Goal: Information Seeking & Learning: Learn about a topic

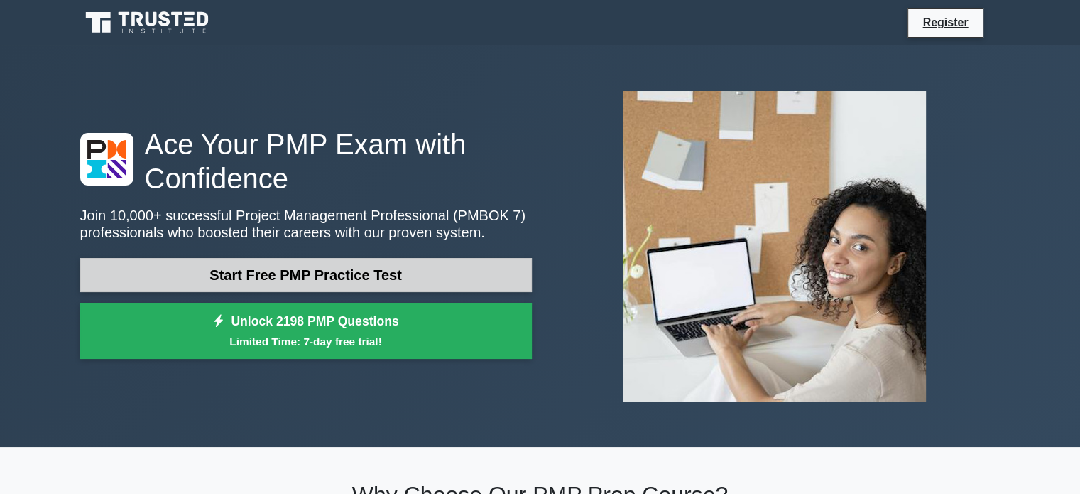
click at [355, 276] on link "Start Free PMP Practice Test" at bounding box center [306, 275] width 452 height 34
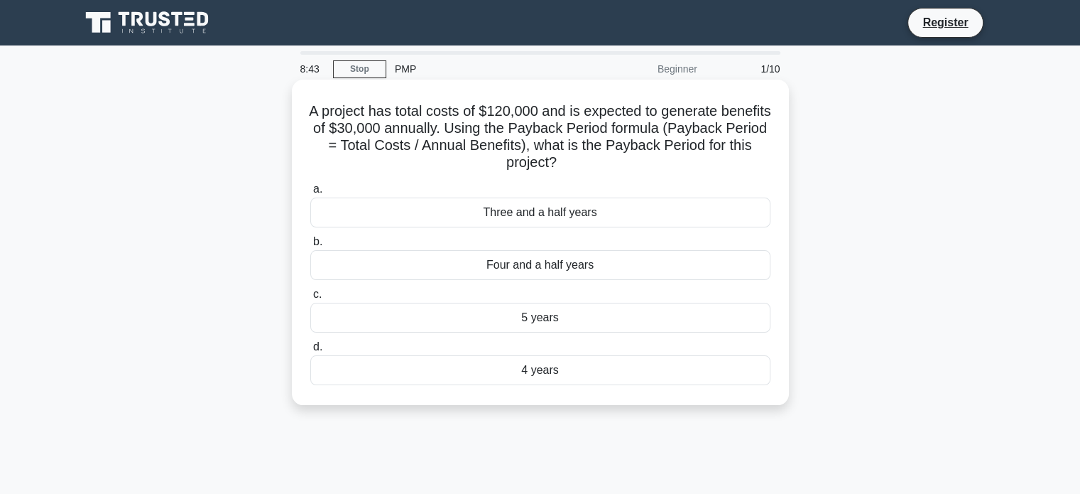
click at [534, 371] on div "4 years" at bounding box center [540, 370] width 460 height 30
click at [310, 352] on input "d. 4 years" at bounding box center [310, 346] width 0 height 9
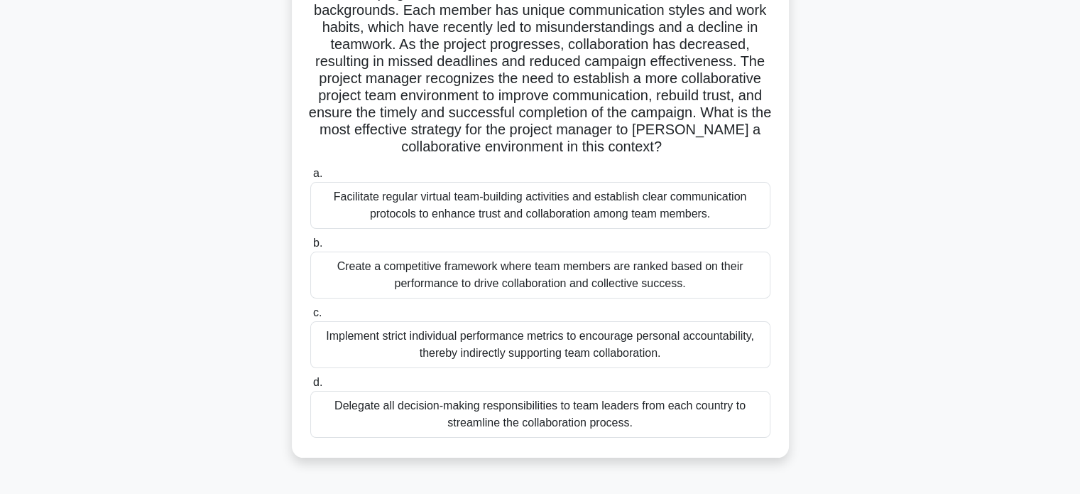
scroll to position [143, 0]
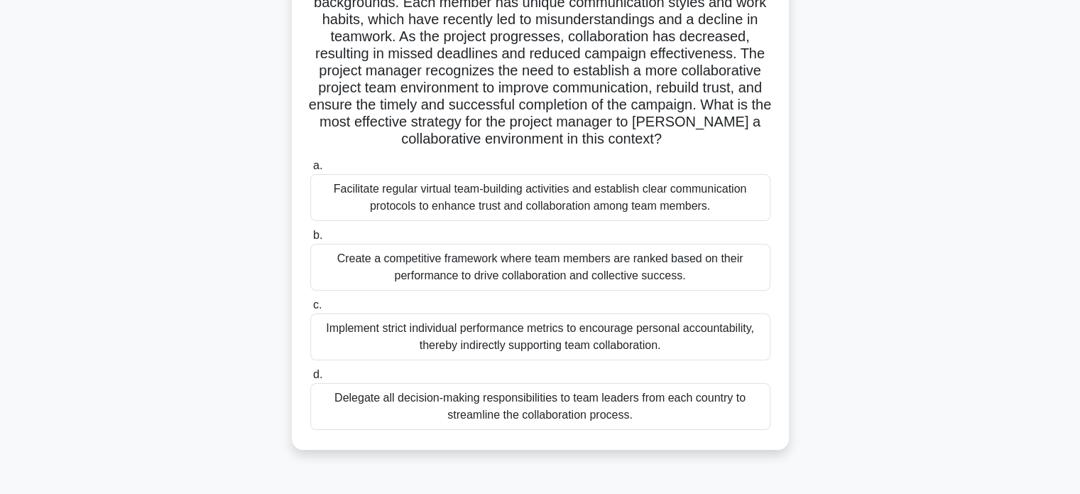
click at [448, 195] on div "Facilitate regular virtual team-building activities and establish clear communi…" at bounding box center [540, 197] width 460 height 47
click at [310, 170] on input "a. Facilitate regular virtual team-building activities and establish clear comm…" at bounding box center [310, 165] width 0 height 9
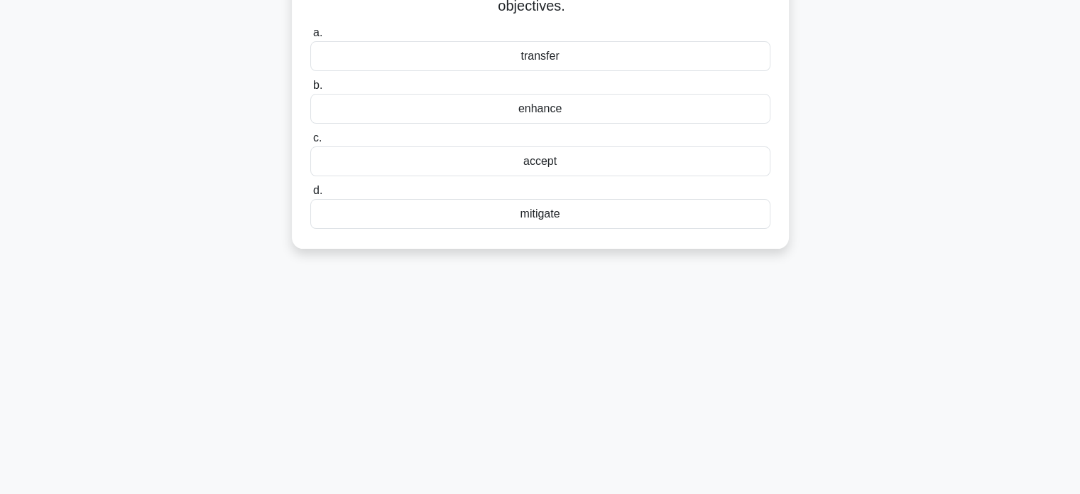
scroll to position [0, 0]
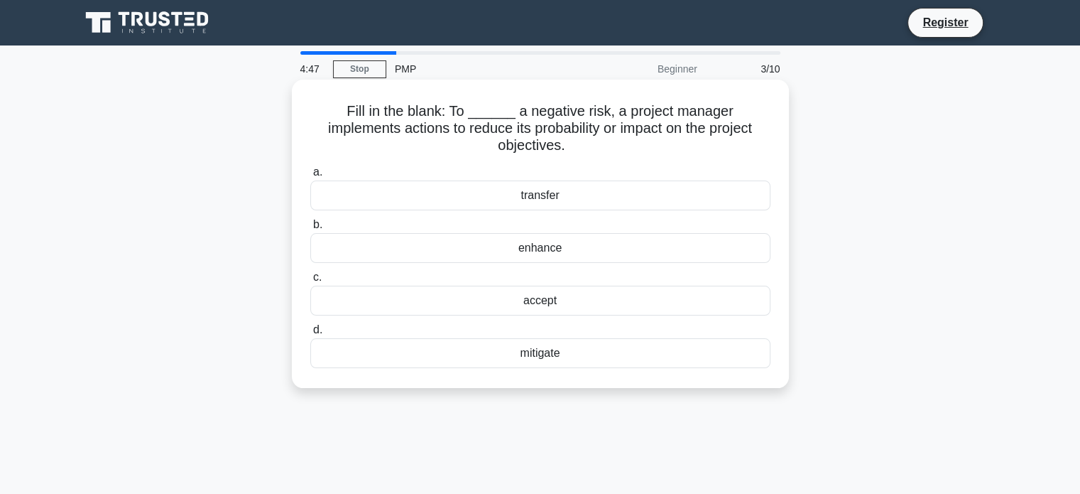
click at [553, 338] on div "mitigate" at bounding box center [540, 353] width 460 height 30
click at [310, 335] on input "d. mitigate" at bounding box center [310, 329] width 0 height 9
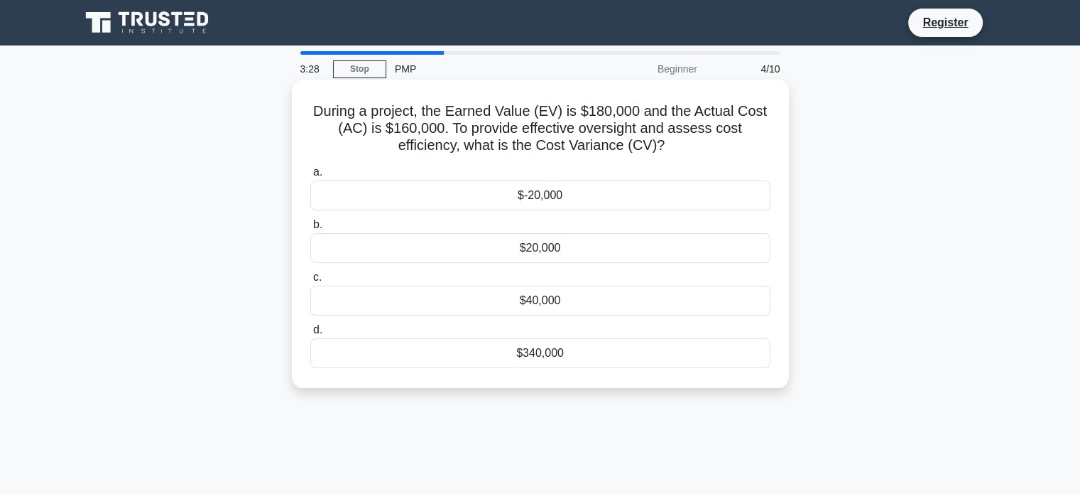
click at [537, 247] on div "$20,000" at bounding box center [540, 248] width 460 height 30
click at [310, 229] on input "b. $20,000" at bounding box center [310, 224] width 0 height 9
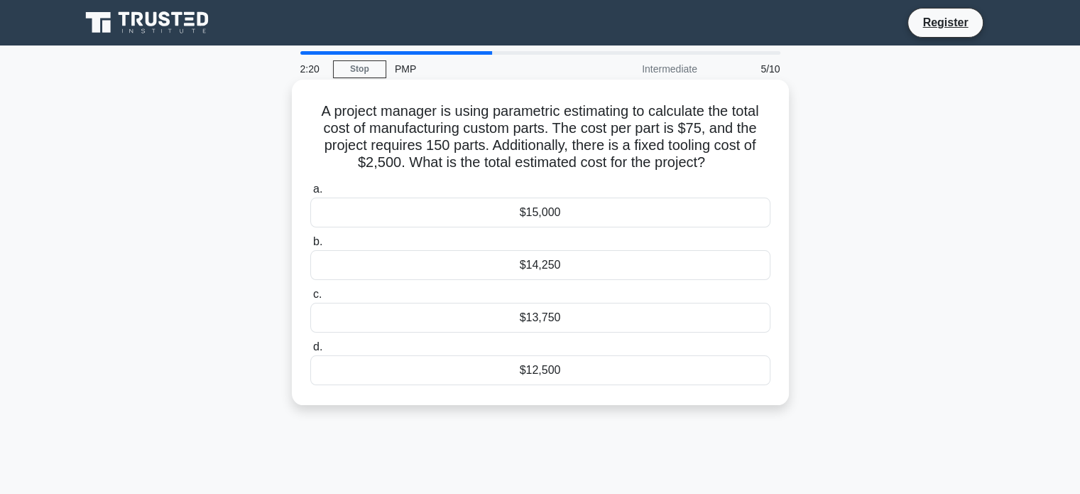
click at [548, 319] on div "$13,750" at bounding box center [540, 318] width 460 height 30
click at [310, 299] on input "c. $13,750" at bounding box center [310, 294] width 0 height 9
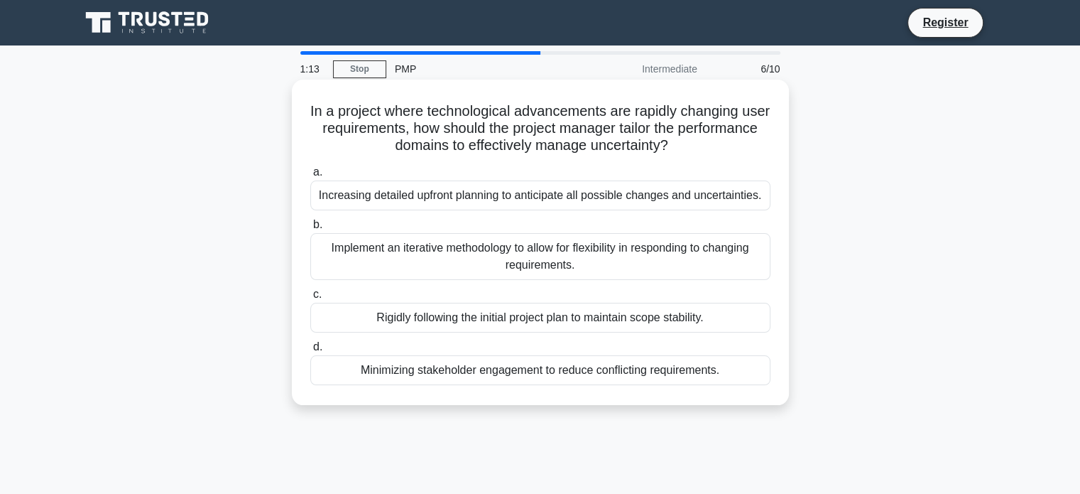
click at [519, 248] on div "Implement an iterative methodology to allow for flexibility in responding to ch…" at bounding box center [540, 256] width 460 height 47
click at [310, 229] on input "b. Implement an iterative methodology to allow for flexibility in responding to…" at bounding box center [310, 224] width 0 height 9
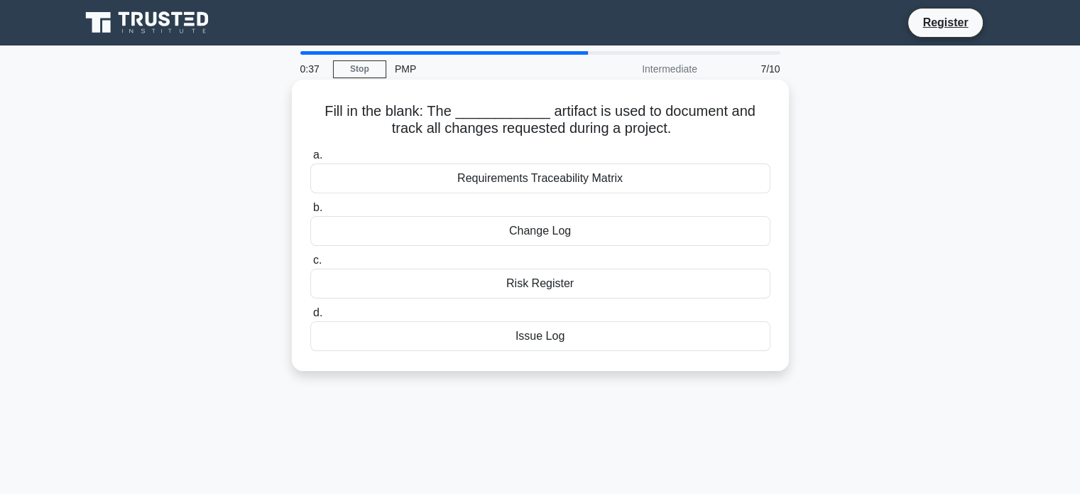
click at [565, 234] on div "Change Log" at bounding box center [540, 231] width 460 height 30
click at [310, 212] on input "b. Change Log" at bounding box center [310, 207] width 0 height 9
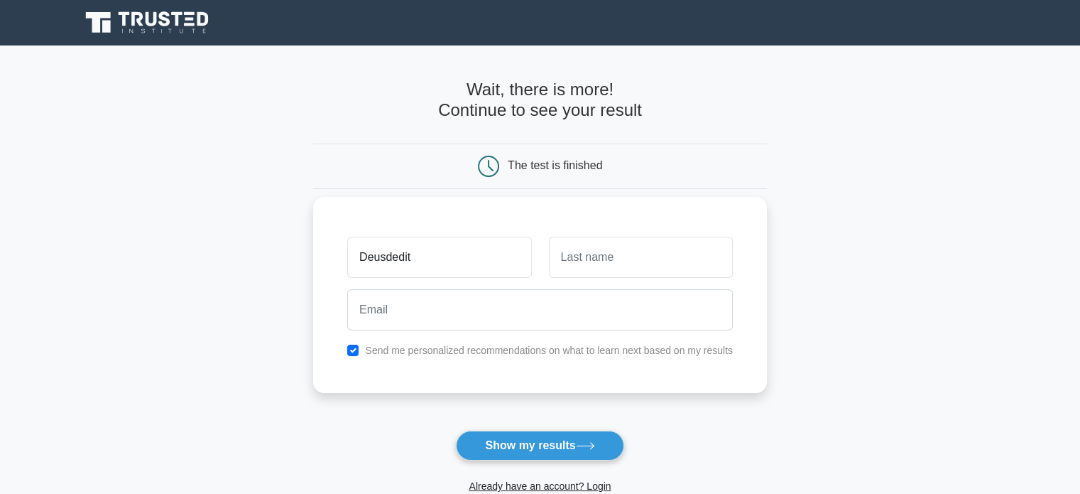
type input "Deusdedit"
click at [602, 261] on input "text" at bounding box center [641, 257] width 184 height 41
type input "Malulu"
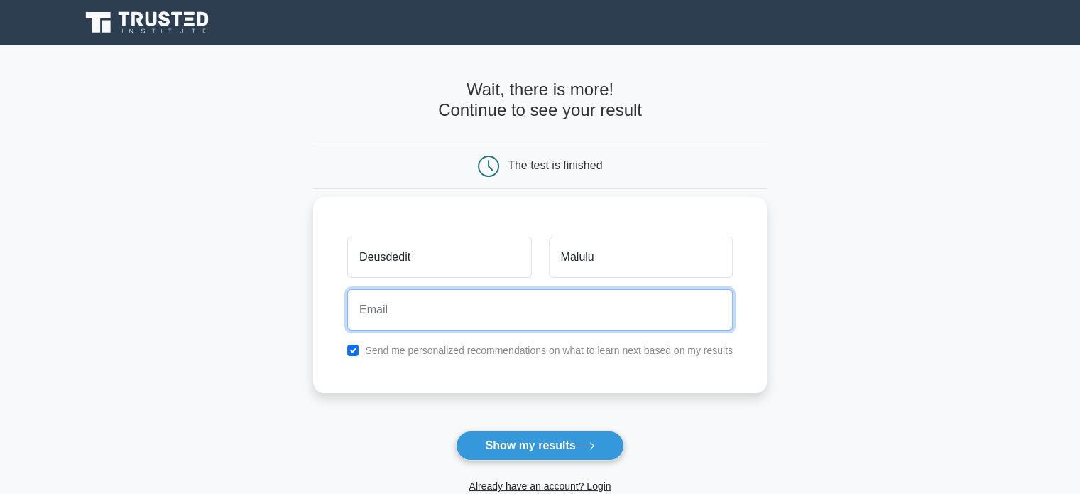
click at [499, 305] on input "email" at bounding box center [540, 309] width 386 height 41
type input "[EMAIL_ADDRESS][DOMAIN_NAME]"
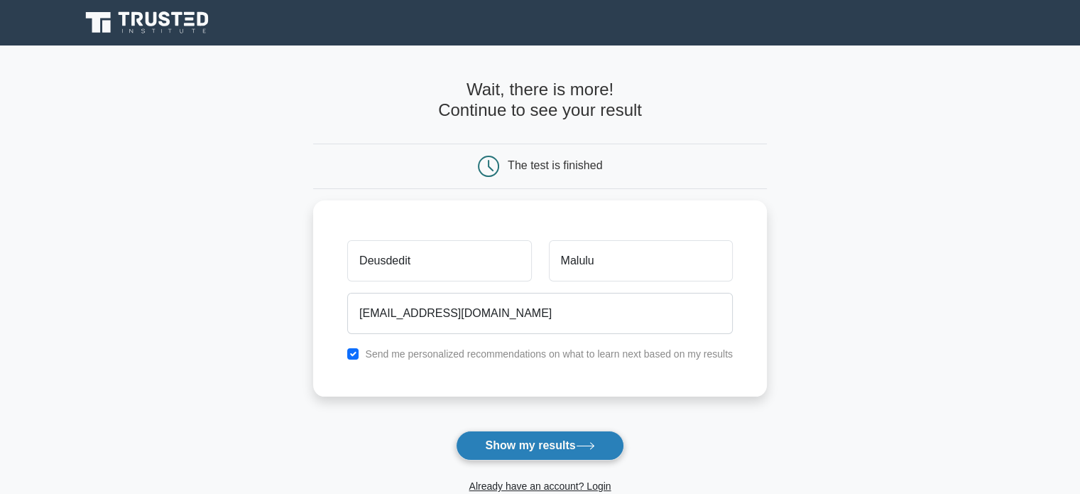
click at [517, 445] on button "Show my results" at bounding box center [540, 445] width 168 height 30
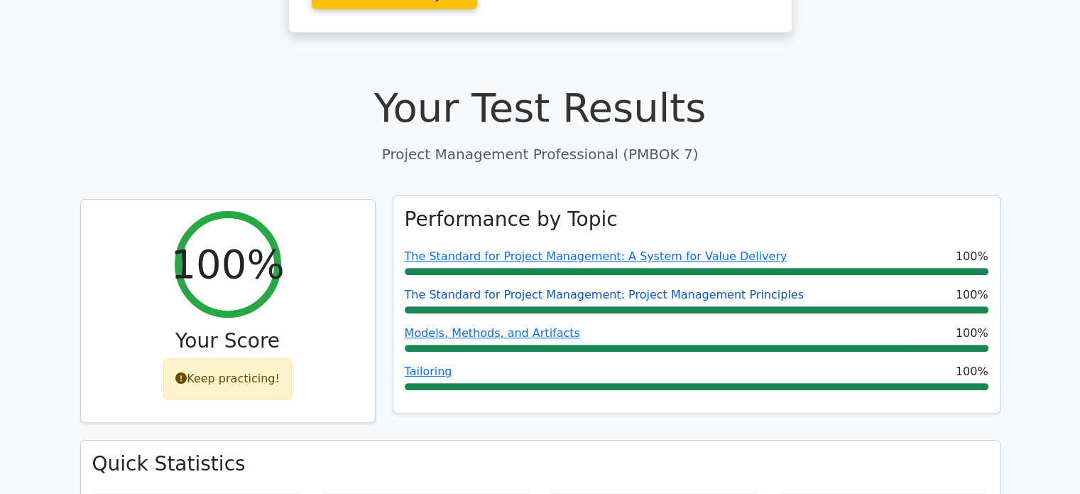
scroll to position [423, 0]
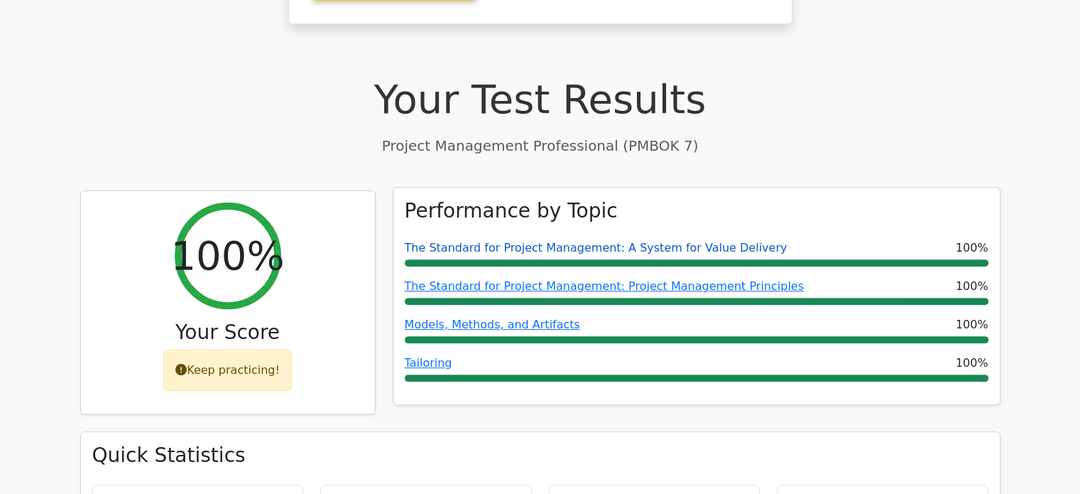
click at [515, 241] on link "The Standard for Project Management: A System for Value Delivery" at bounding box center [596, 247] width 383 height 13
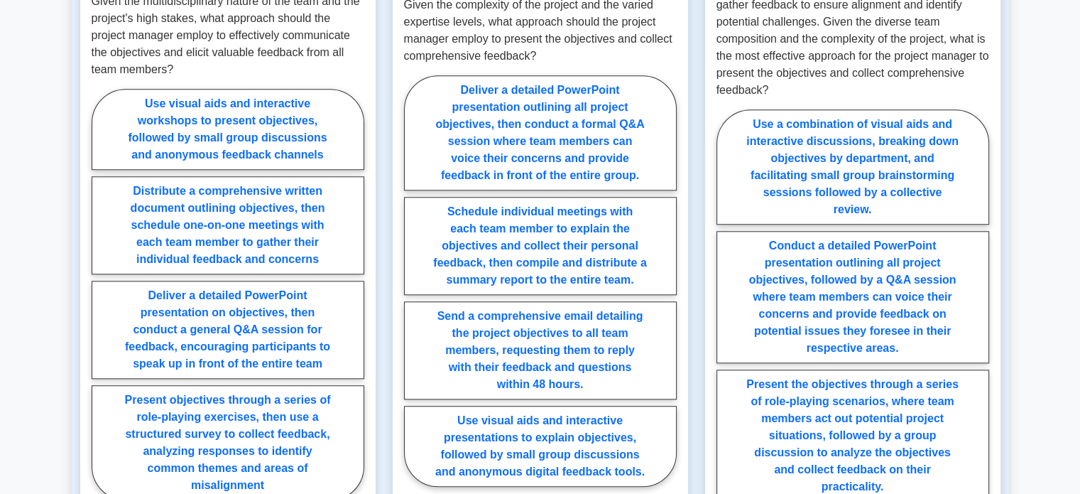
scroll to position [1400, 0]
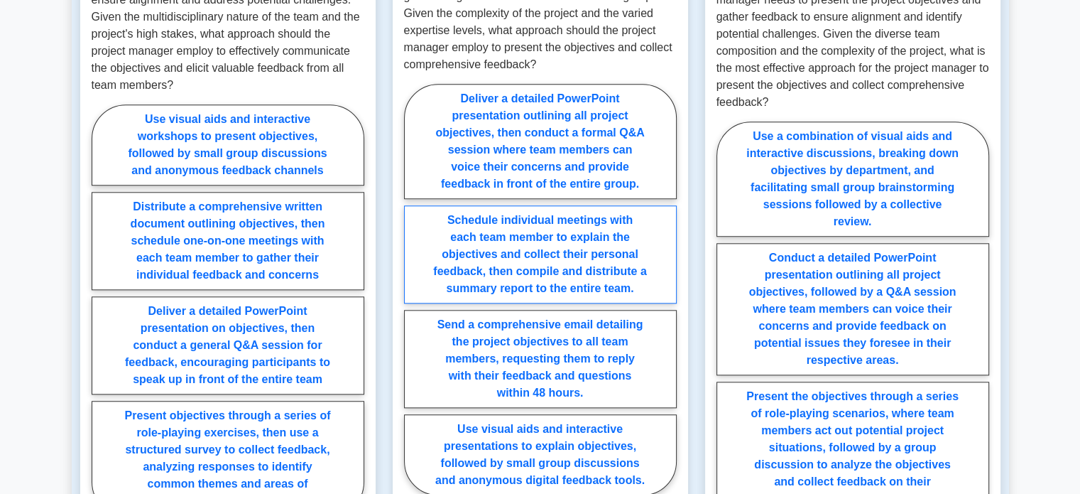
click at [468, 215] on label "Schedule individual meetings with each team member to explain the objectives an…" at bounding box center [540, 254] width 273 height 98
click at [413, 289] on input "Schedule individual meetings with each team member to explain the objectives an…" at bounding box center [408, 293] width 9 height 9
radio input "true"
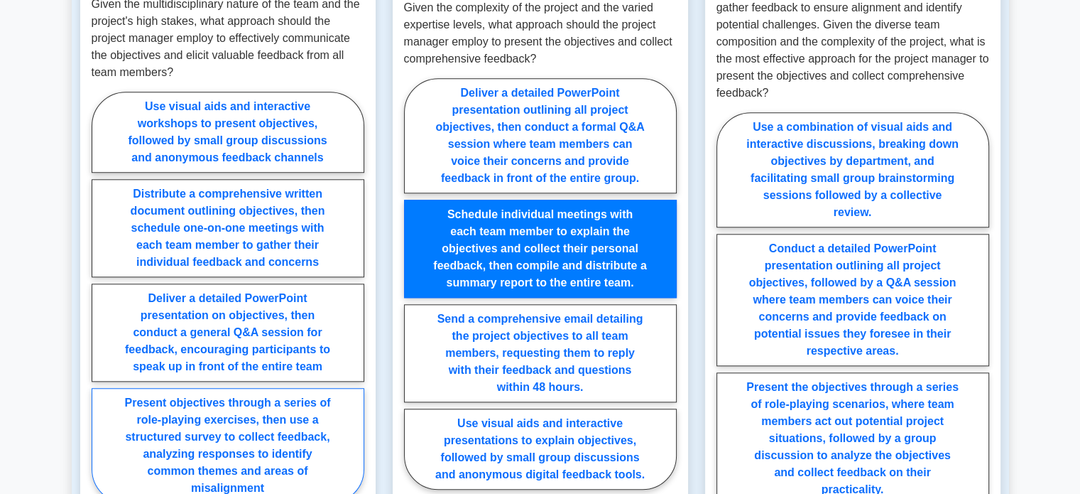
scroll to position [1409, 0]
click at [223, 406] on label "Present objectives through a series of role-playing exercises, then use a struc…" at bounding box center [228, 446] width 273 height 115
click at [101, 307] on input "Present objectives through a series of role-playing exercises, then use a struc…" at bounding box center [96, 302] width 9 height 9
radio input "true"
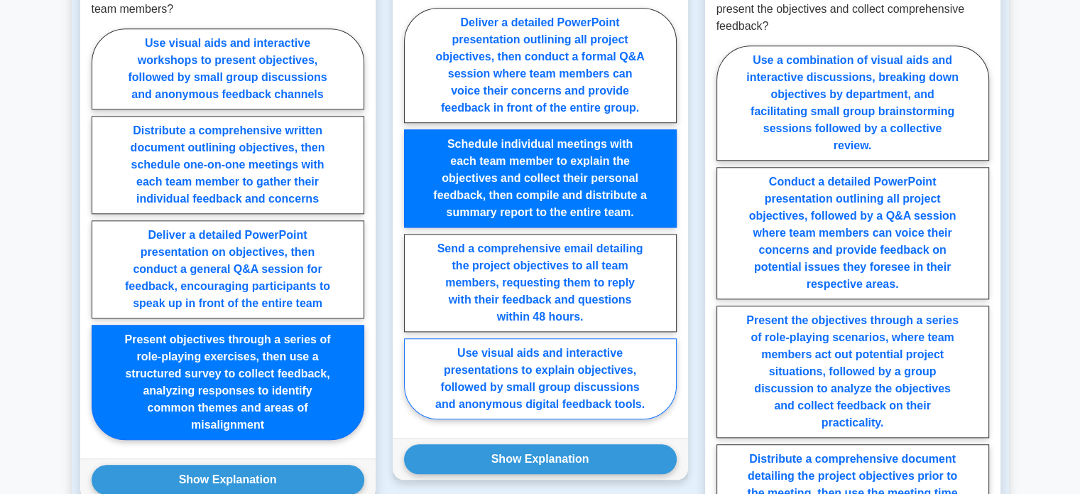
scroll to position [1477, 0]
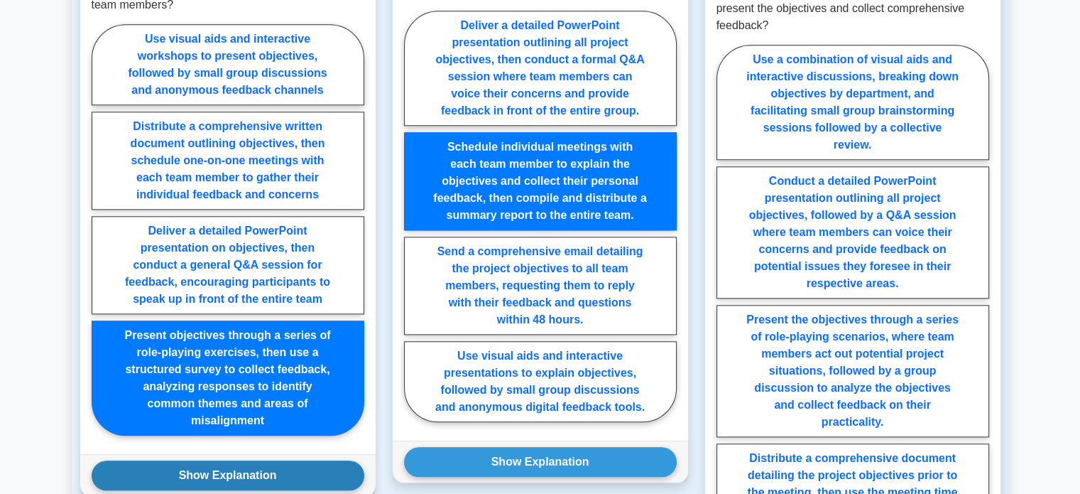
click at [251, 462] on button "Show Explanation" at bounding box center [228, 475] width 273 height 30
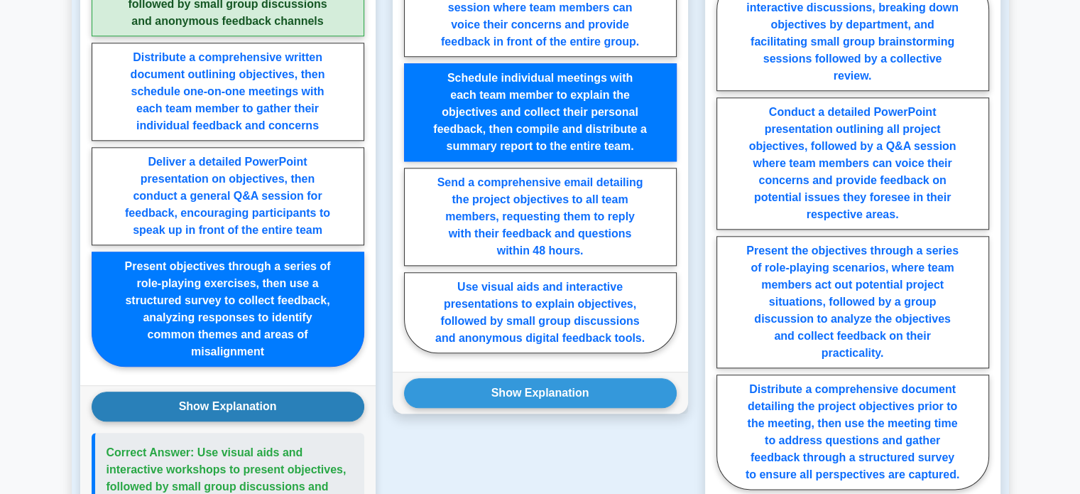
scroll to position [1547, 0]
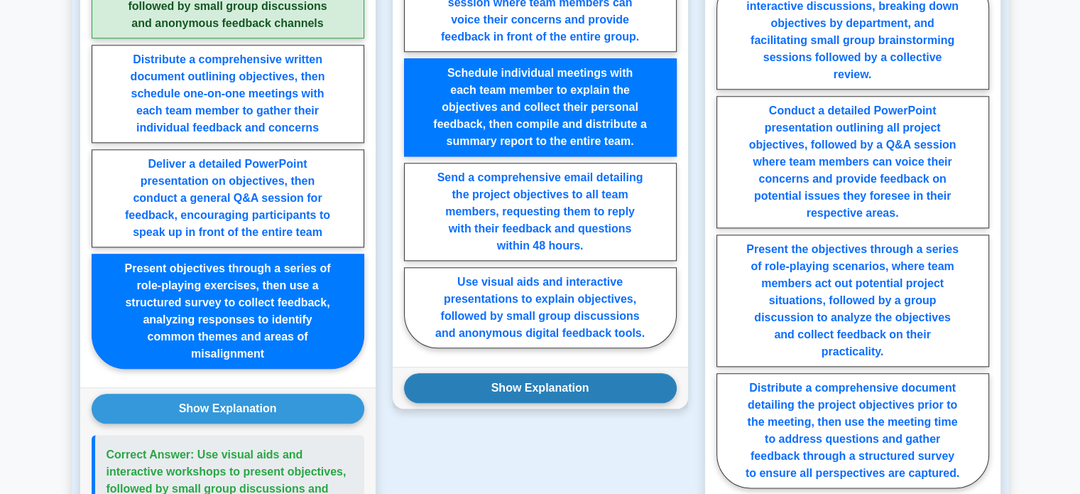
click at [547, 373] on button "Show Explanation" at bounding box center [540, 388] width 273 height 30
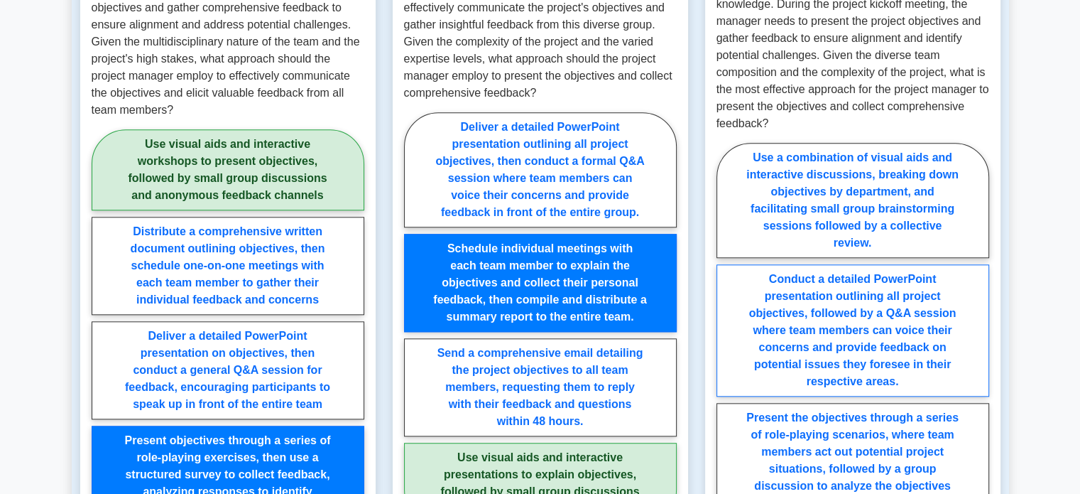
scroll to position [1375, 0]
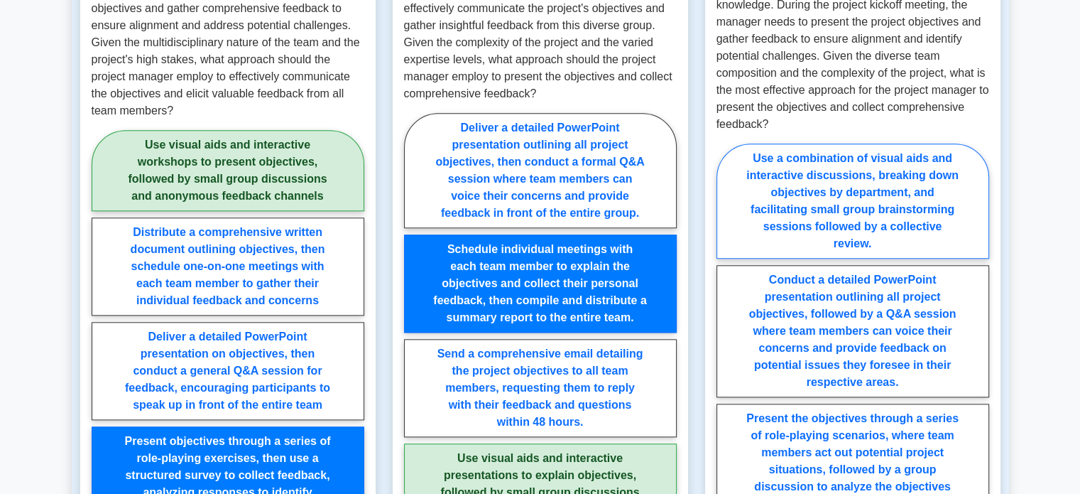
click at [877, 188] on label "Use a combination of visual aids and interactive discussions, breaking down obj…" at bounding box center [853, 200] width 273 height 115
click at [726, 400] on input "Use a combination of visual aids and interactive discussions, breaking down obj…" at bounding box center [721, 404] width 9 height 9
radio input "true"
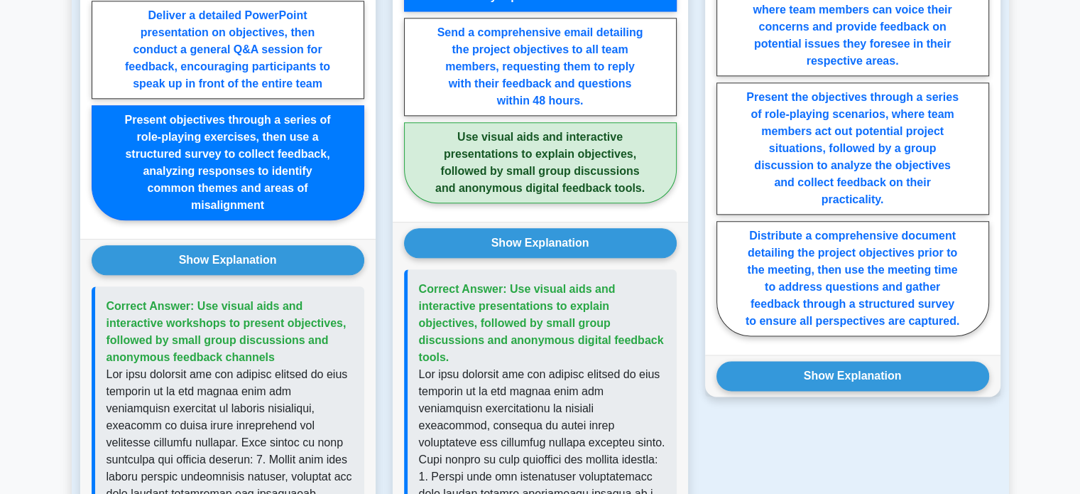
scroll to position [1696, 0]
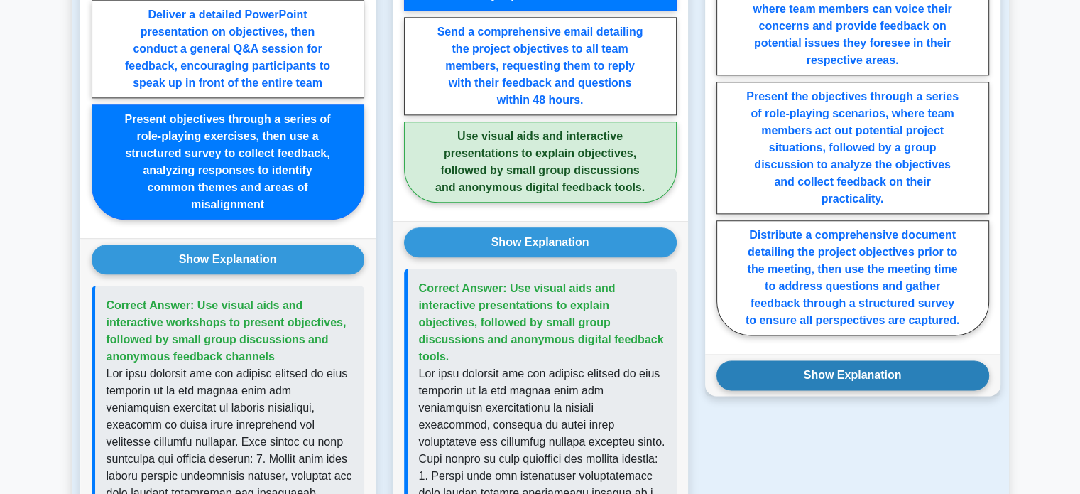
click at [838, 360] on button "Show Explanation" at bounding box center [853, 375] width 273 height 30
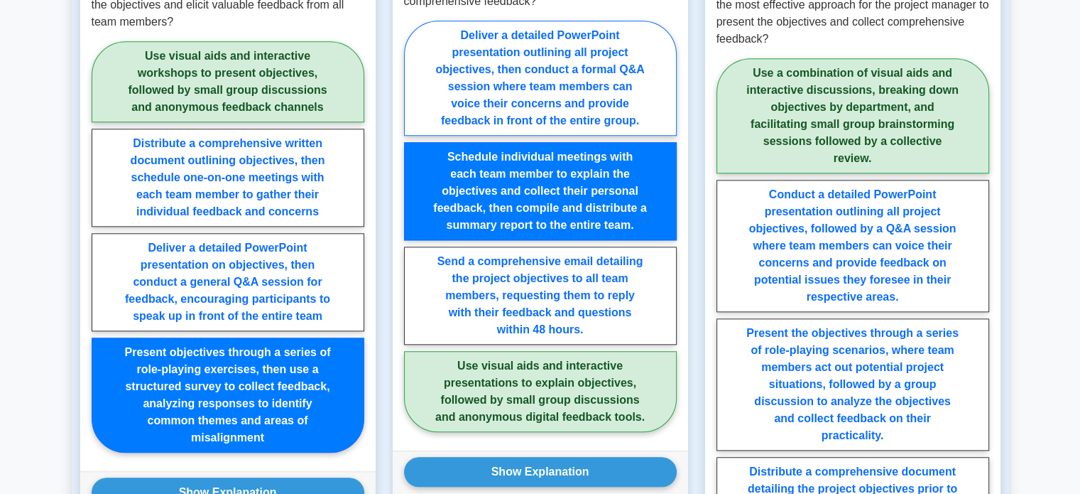
scroll to position [1465, 0]
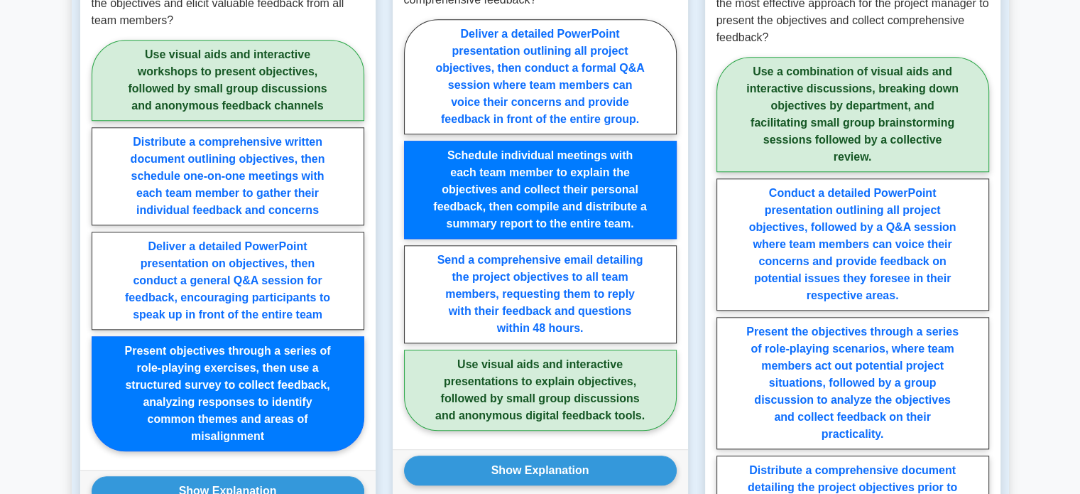
click at [518, 369] on label "Use visual aids and interactive presentations to explain objectives, followed b…" at bounding box center [540, 390] width 273 height 81
click at [413, 234] on input "Use visual aids and interactive presentations to explain objectives, followed b…" at bounding box center [408, 228] width 9 height 9
radio input "true"
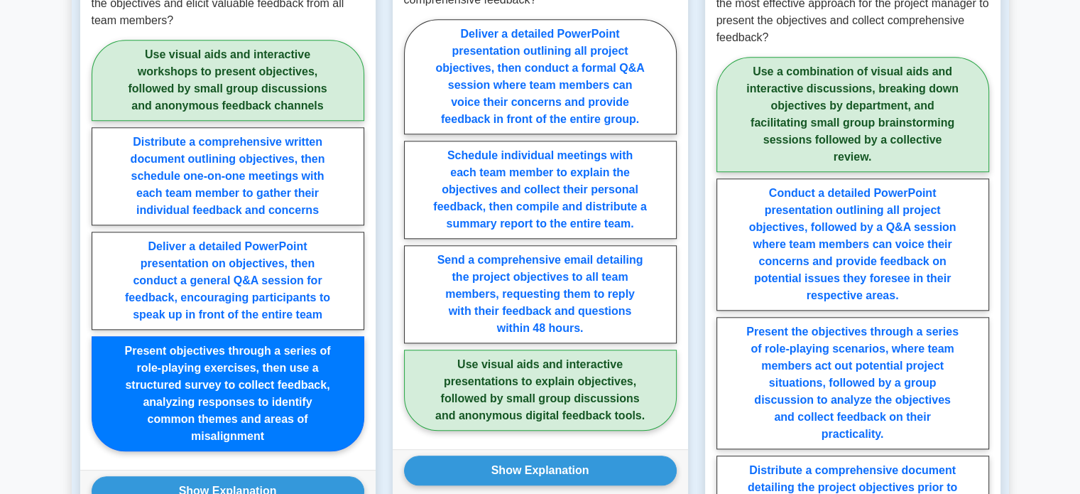
click at [518, 369] on label "Use visual aids and interactive presentations to explain objectives, followed b…" at bounding box center [540, 390] width 273 height 81
click at [413, 234] on input "Use visual aids and interactive presentations to explain objectives, followed b…" at bounding box center [408, 228] width 9 height 9
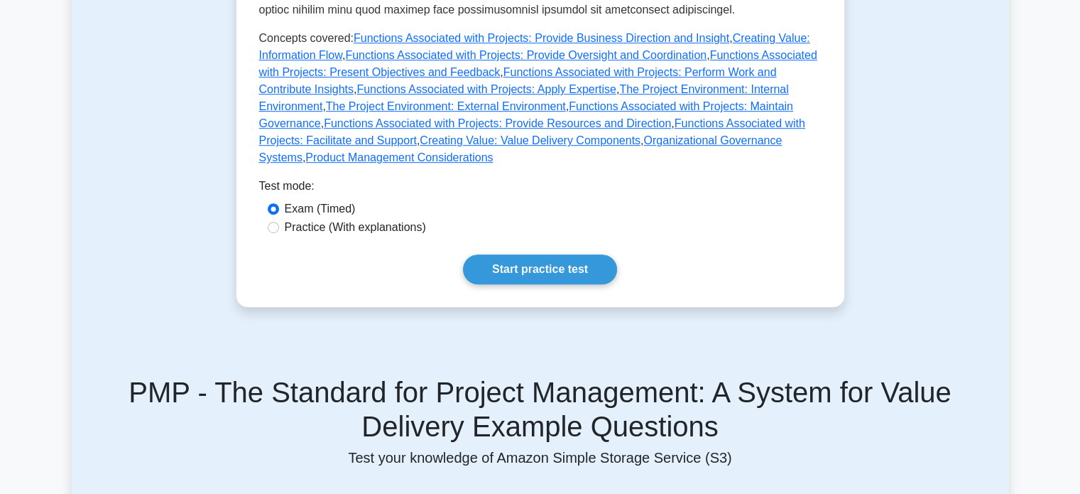
scroll to position [0, 0]
